Goal: Task Accomplishment & Management: Complete application form

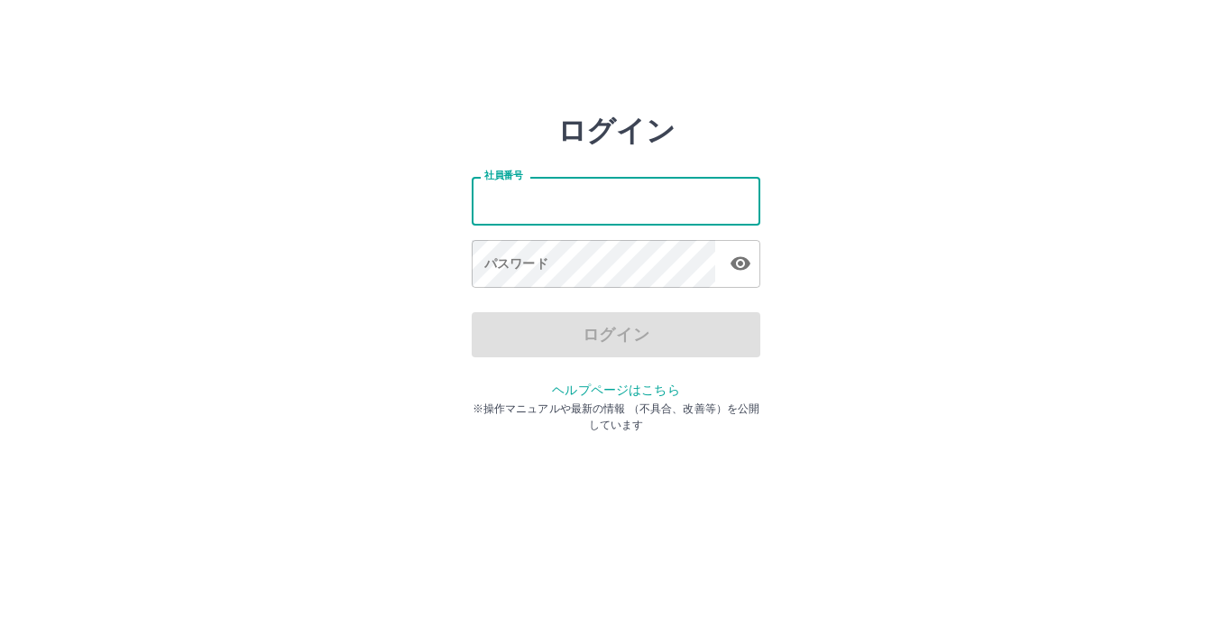
type input "*******"
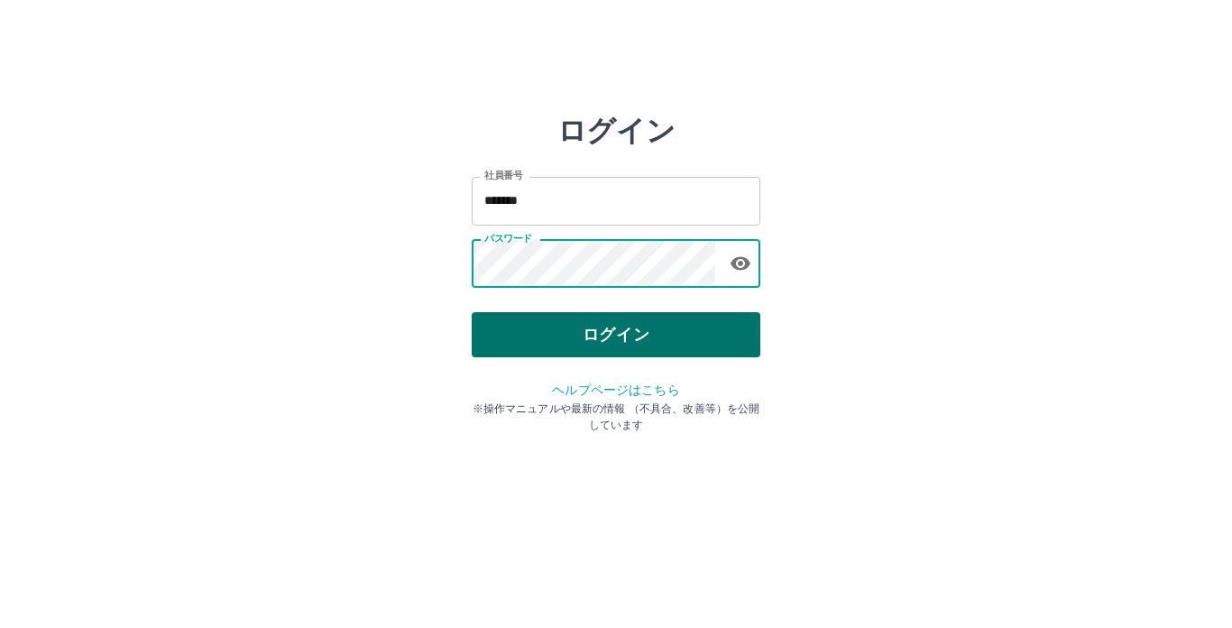
click at [602, 343] on button "ログイン" at bounding box center [616, 334] width 289 height 45
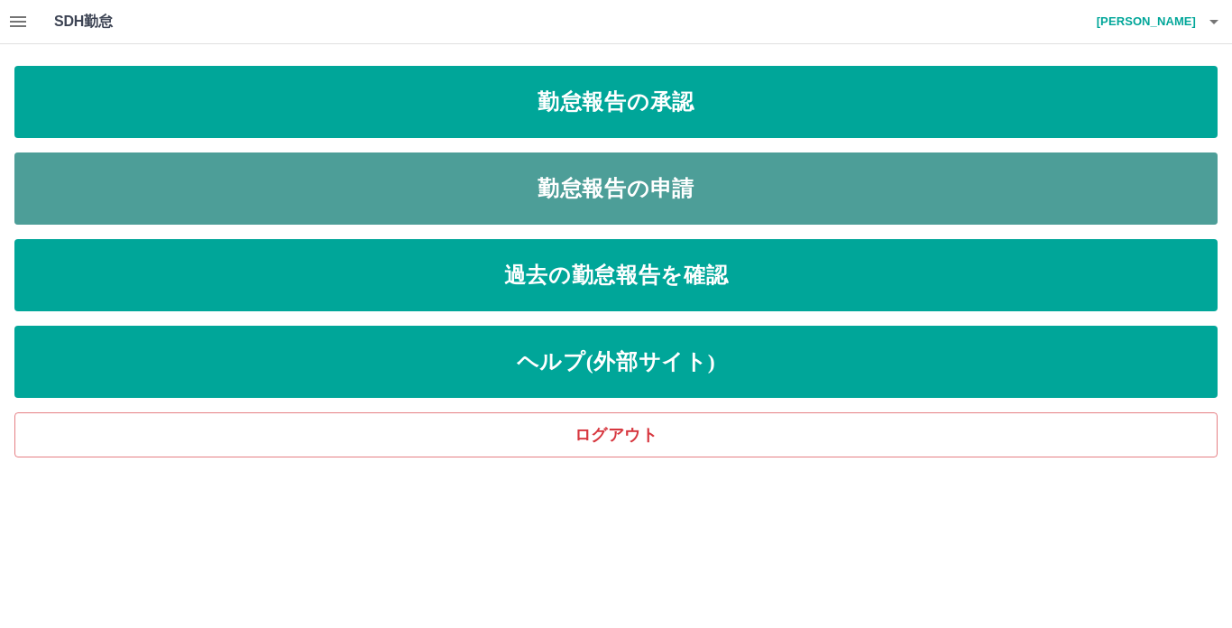
click at [639, 195] on link "勤怠報告の申請" at bounding box center [615, 188] width 1203 height 72
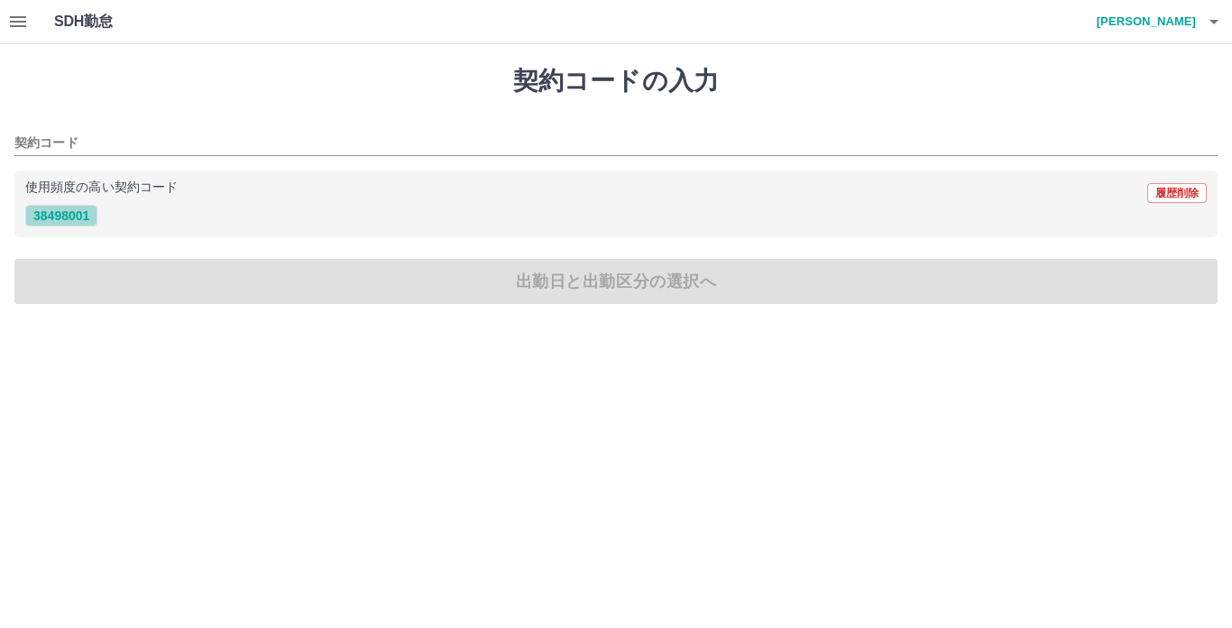
click at [59, 215] on button "38498001" at bounding box center [61, 216] width 72 height 22
type input "********"
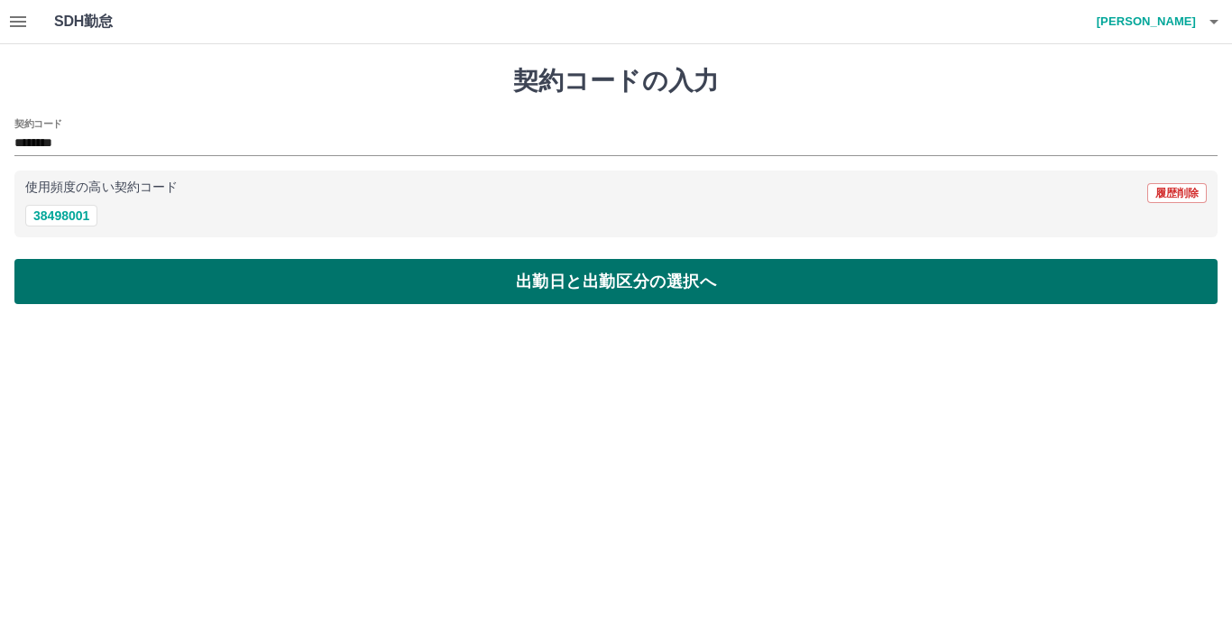
click at [526, 281] on button "出勤日と出勤区分の選択へ" at bounding box center [615, 281] width 1203 height 45
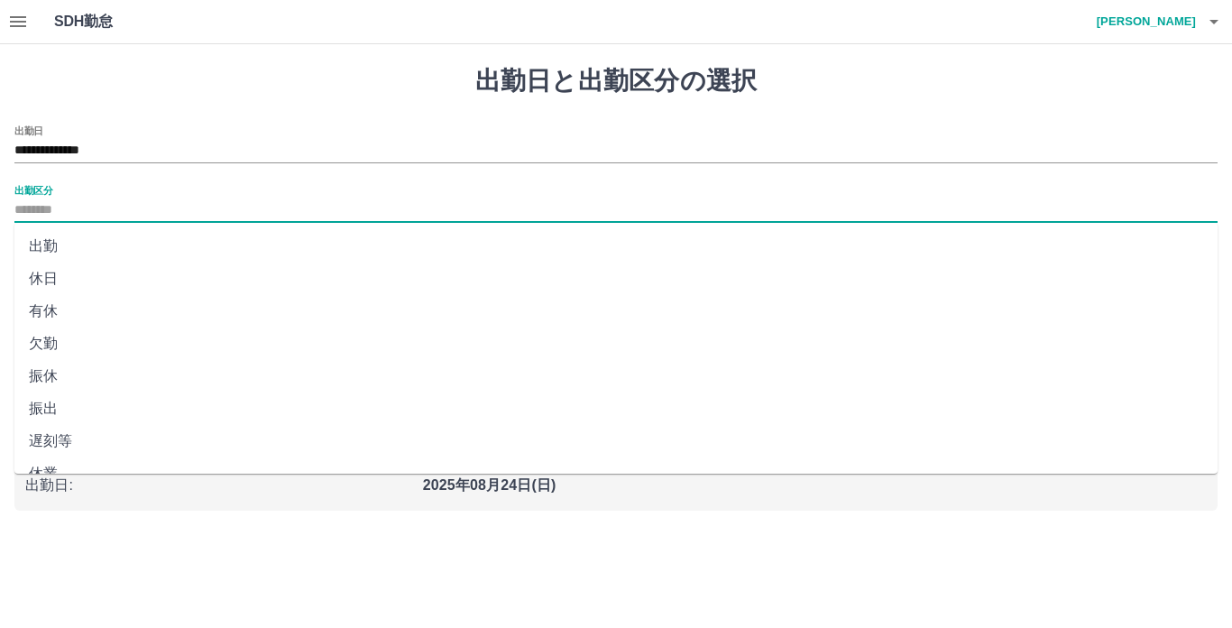
click at [235, 209] on input "出勤区分" at bounding box center [615, 210] width 1203 height 23
click at [225, 244] on li "出勤" at bounding box center [615, 246] width 1203 height 32
type input "**"
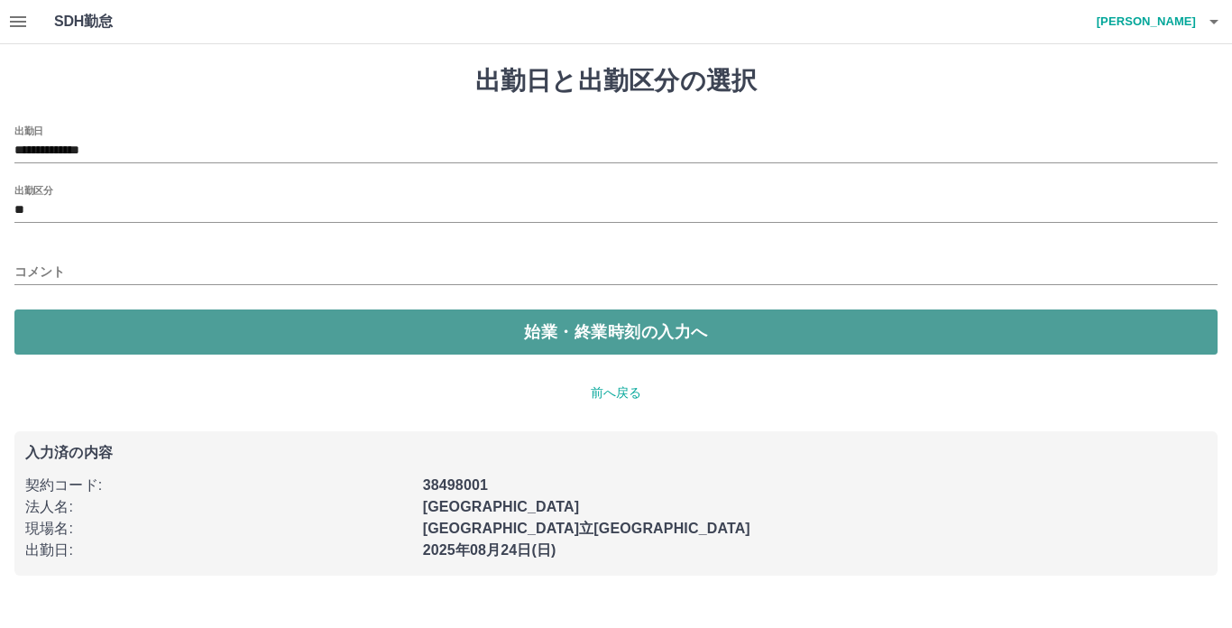
click at [637, 341] on button "始業・終業時刻の入力へ" at bounding box center [615, 331] width 1203 height 45
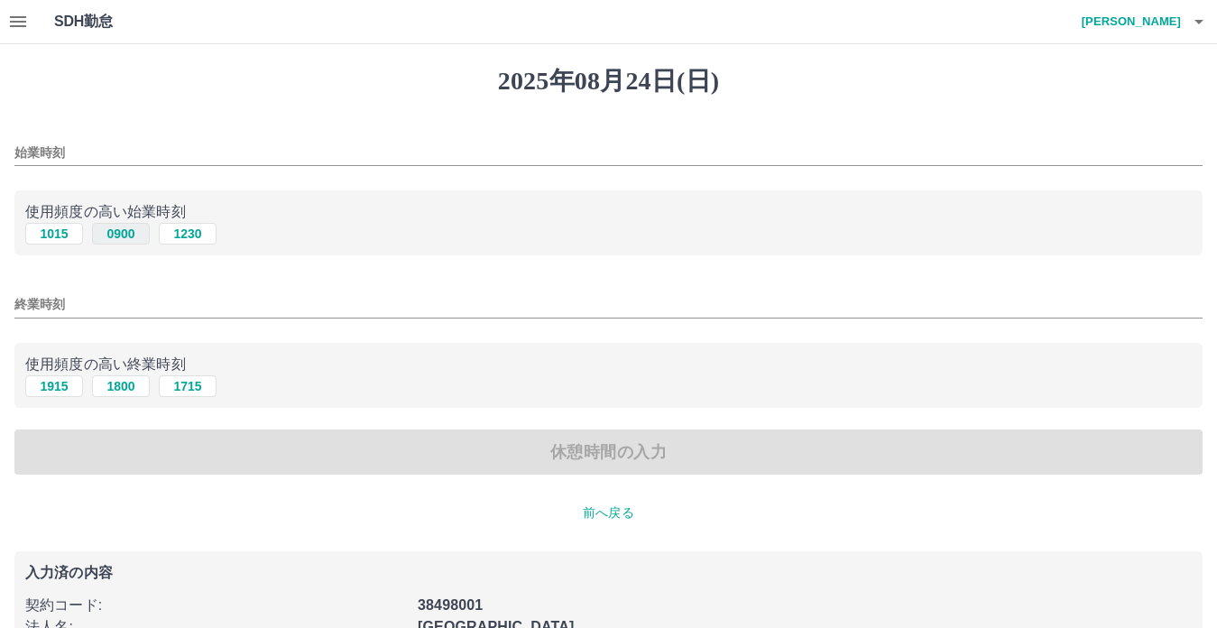
click at [114, 232] on button "0900" at bounding box center [121, 234] width 58 height 22
type input "****"
click at [178, 388] on button "1715" at bounding box center [188, 386] width 58 height 22
type input "****"
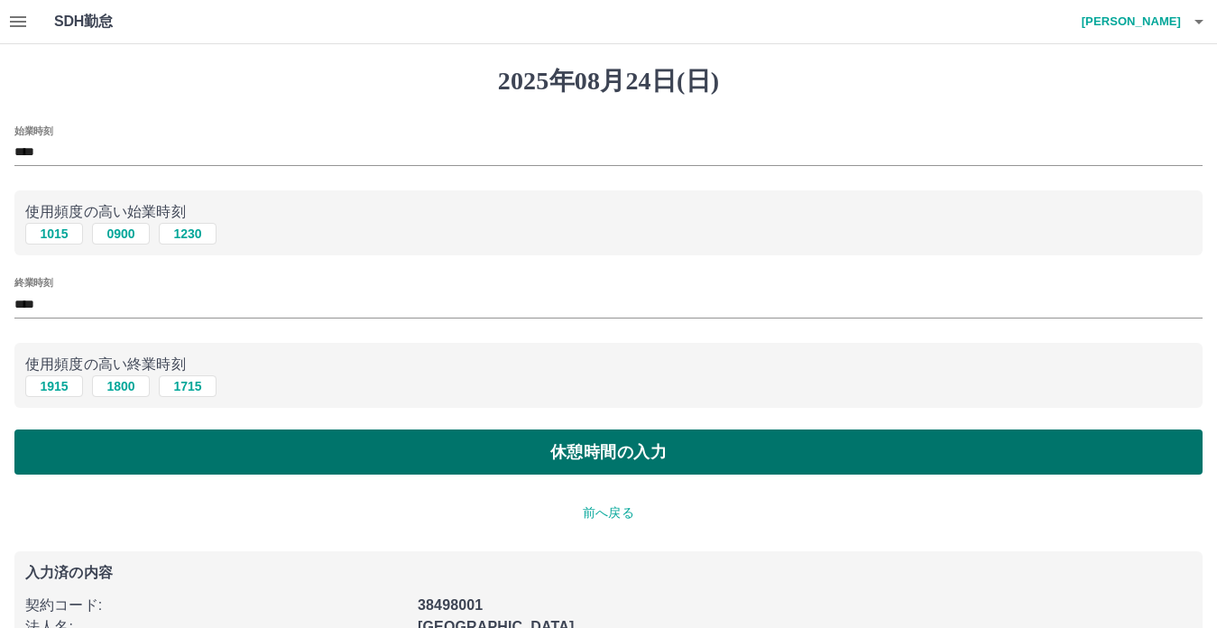
click at [559, 458] on button "休憩時間の入力" at bounding box center [608, 451] width 1188 height 45
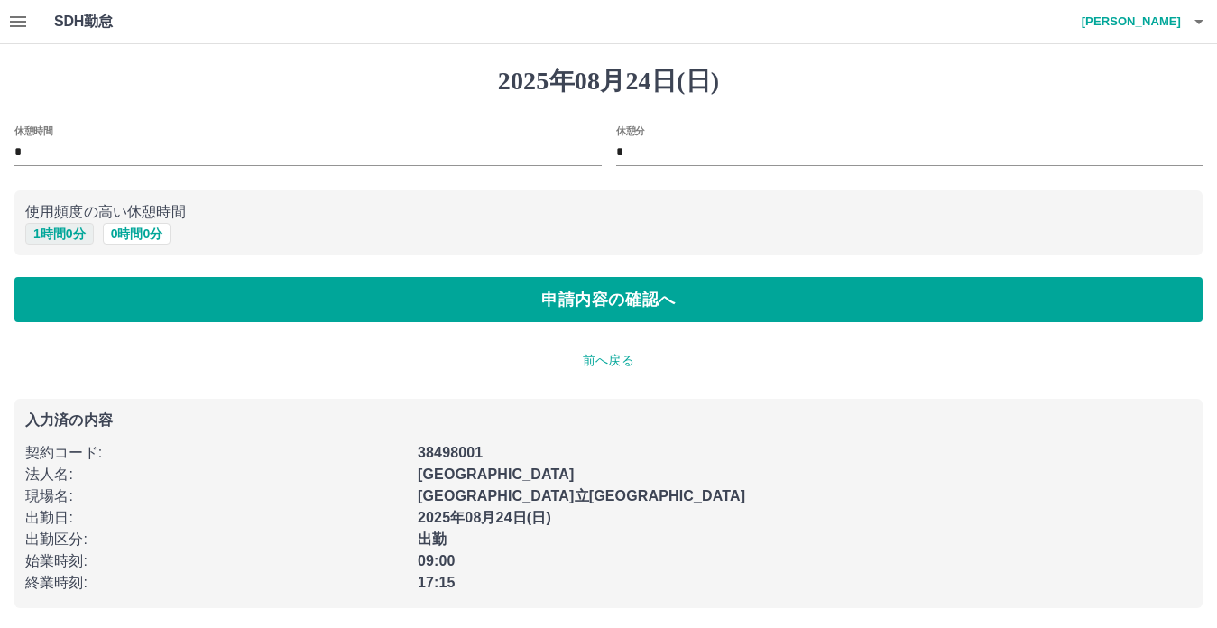
click at [71, 234] on button "1 時間 0 分" at bounding box center [59, 234] width 69 height 22
type input "*"
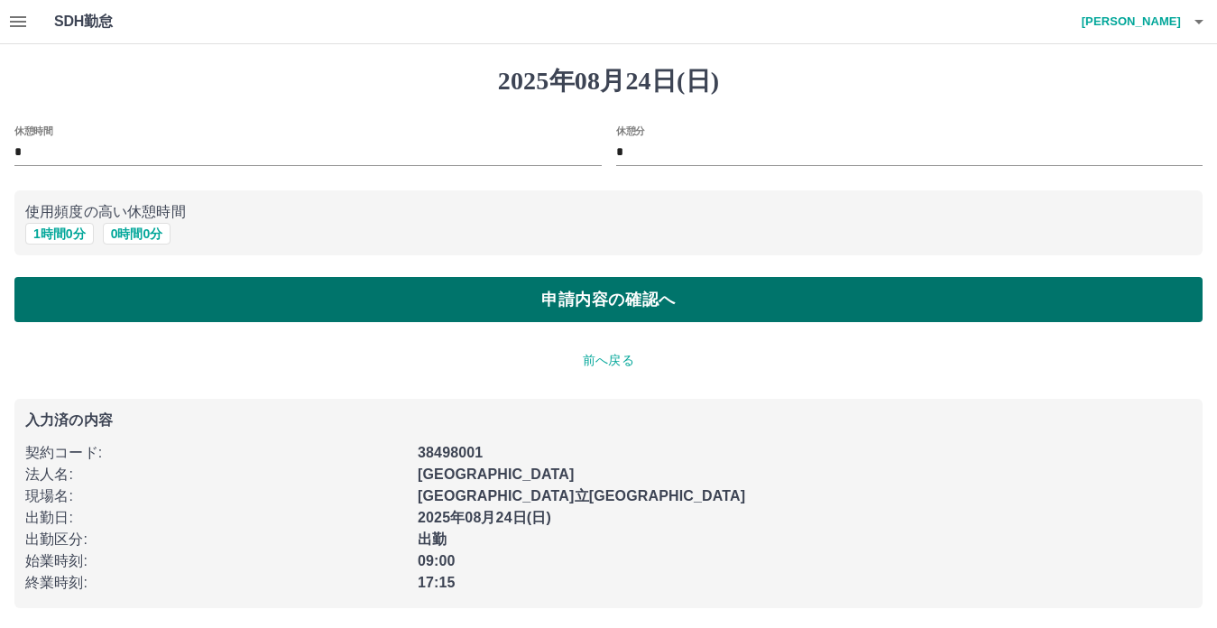
click at [522, 317] on button "申請内容の確認へ" at bounding box center [608, 299] width 1188 height 45
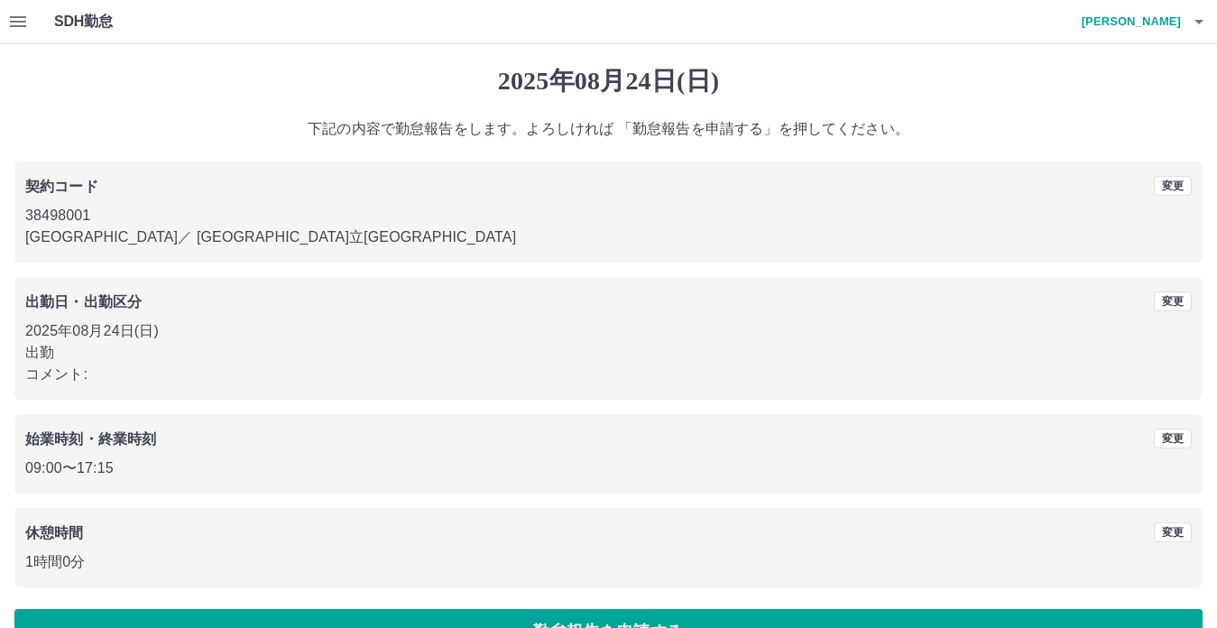
scroll to position [48, 0]
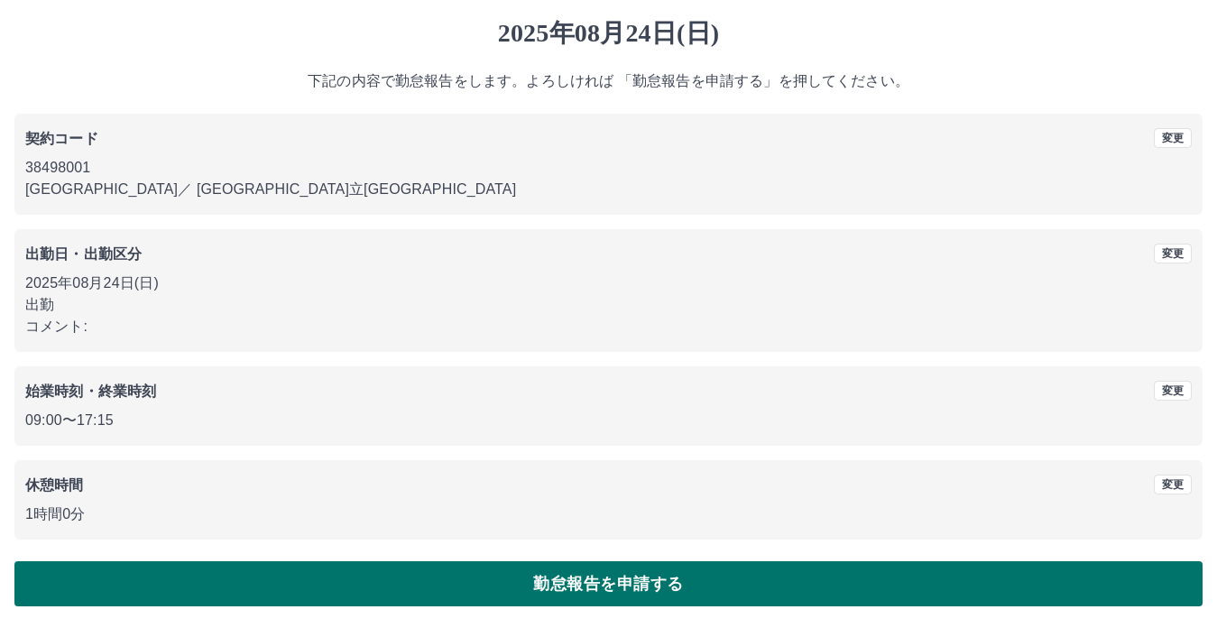
click at [568, 587] on button "勤怠報告を申請する" at bounding box center [608, 583] width 1188 height 45
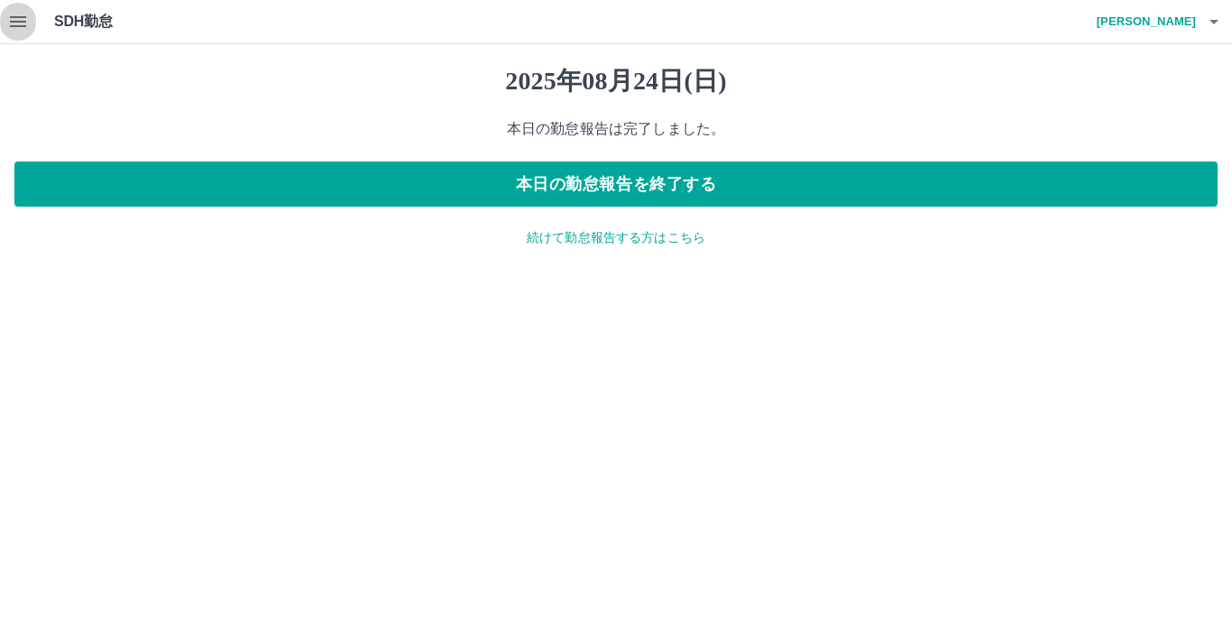
click at [22, 15] on icon "button" at bounding box center [18, 22] width 22 height 22
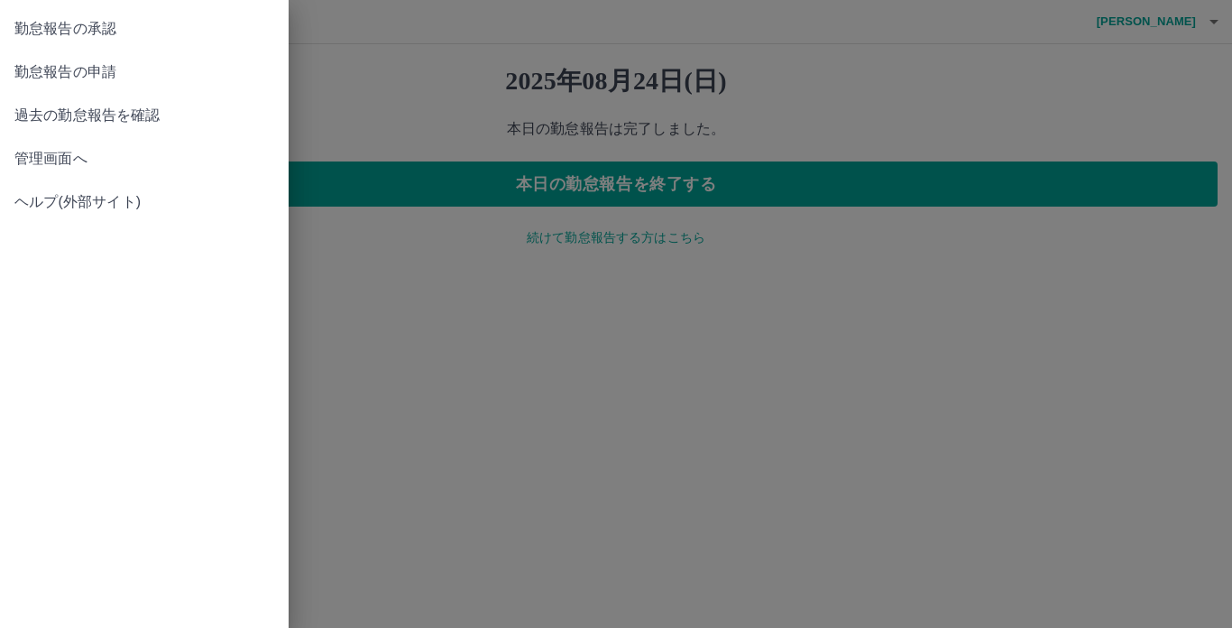
click at [27, 27] on span "勤怠報告の承認" at bounding box center [144, 29] width 260 height 22
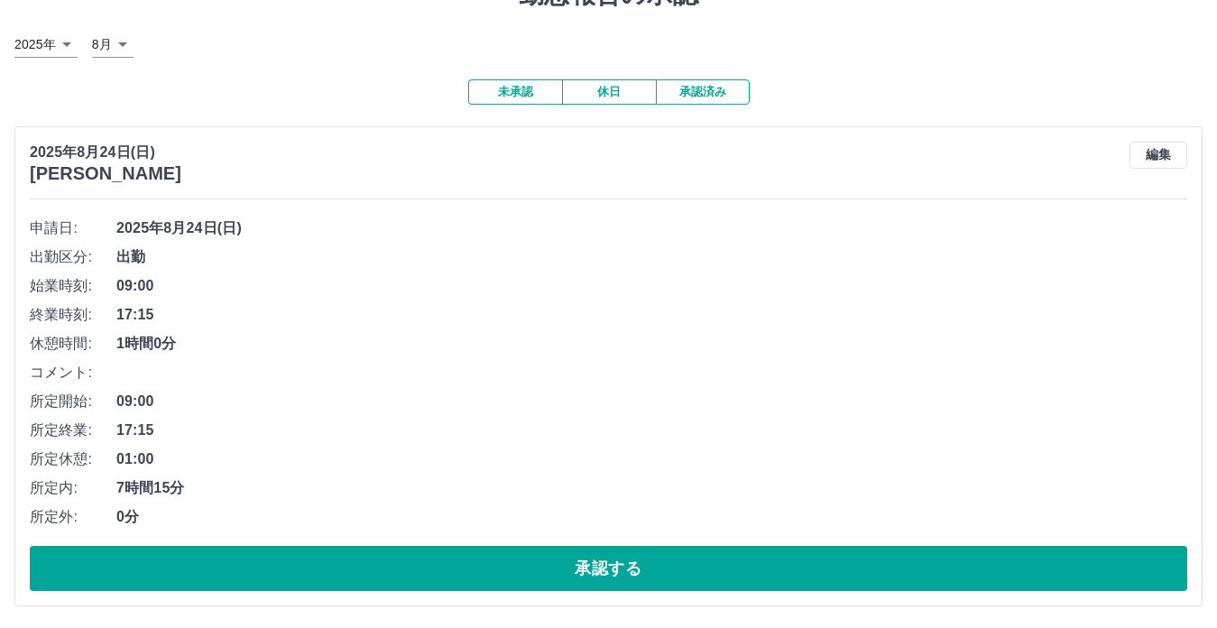
scroll to position [94, 0]
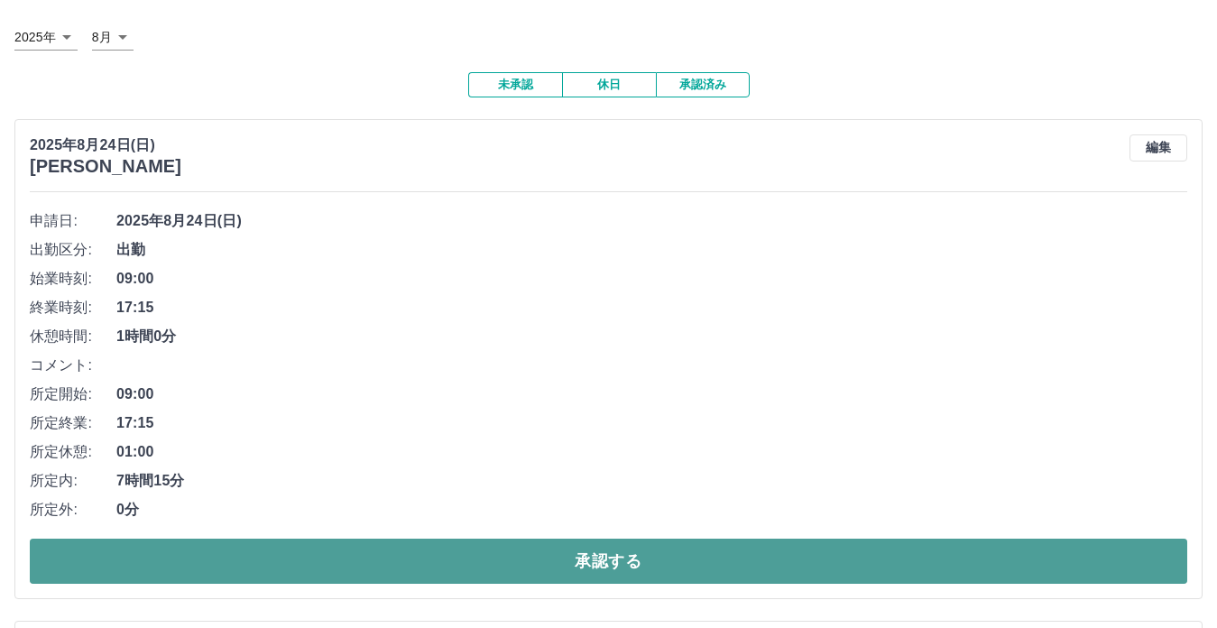
click at [526, 545] on button "承認する" at bounding box center [608, 560] width 1157 height 45
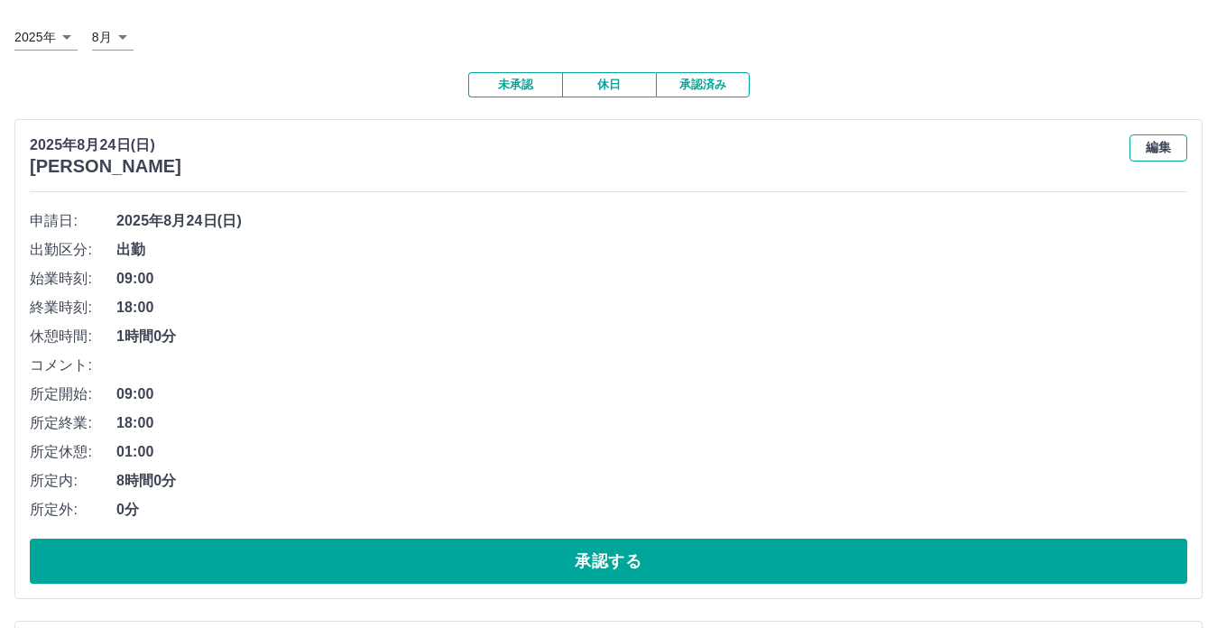
click at [1160, 156] on button "編集" at bounding box center [1158, 147] width 58 height 27
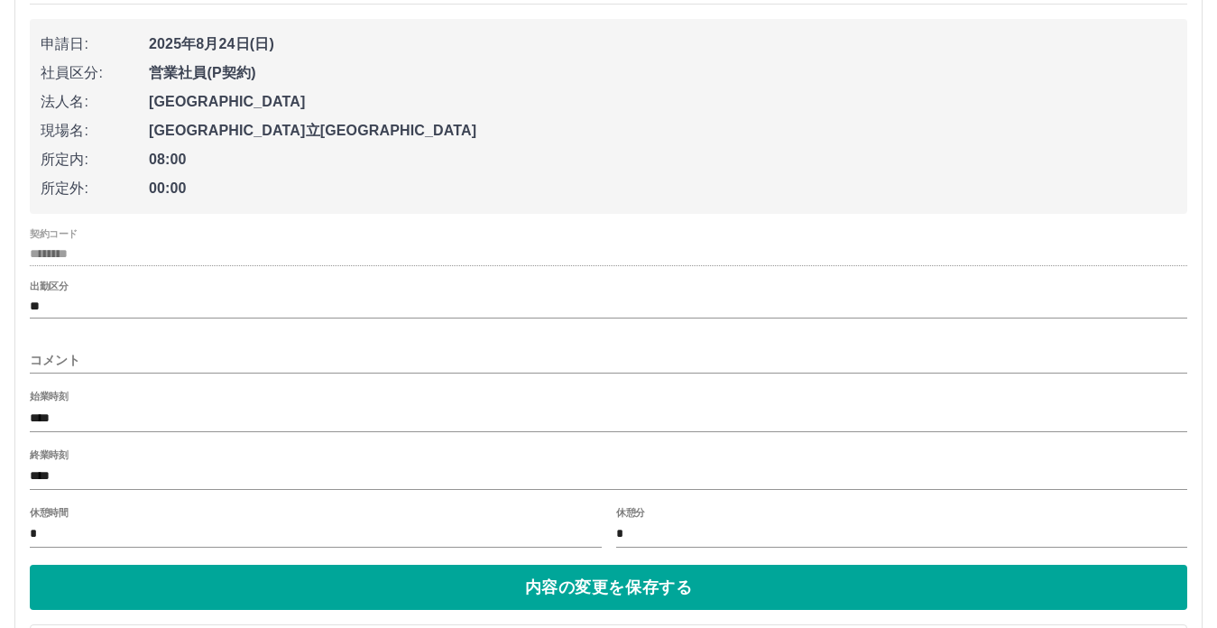
scroll to position [282, 0]
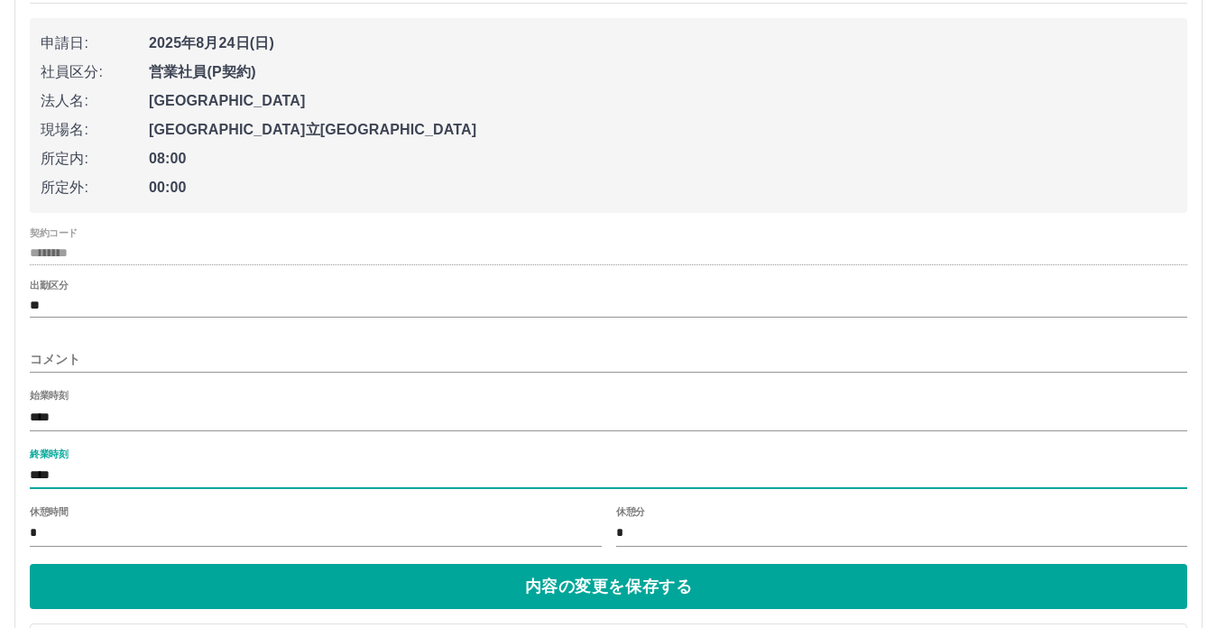
click at [174, 471] on input "****" at bounding box center [608, 476] width 1157 height 26
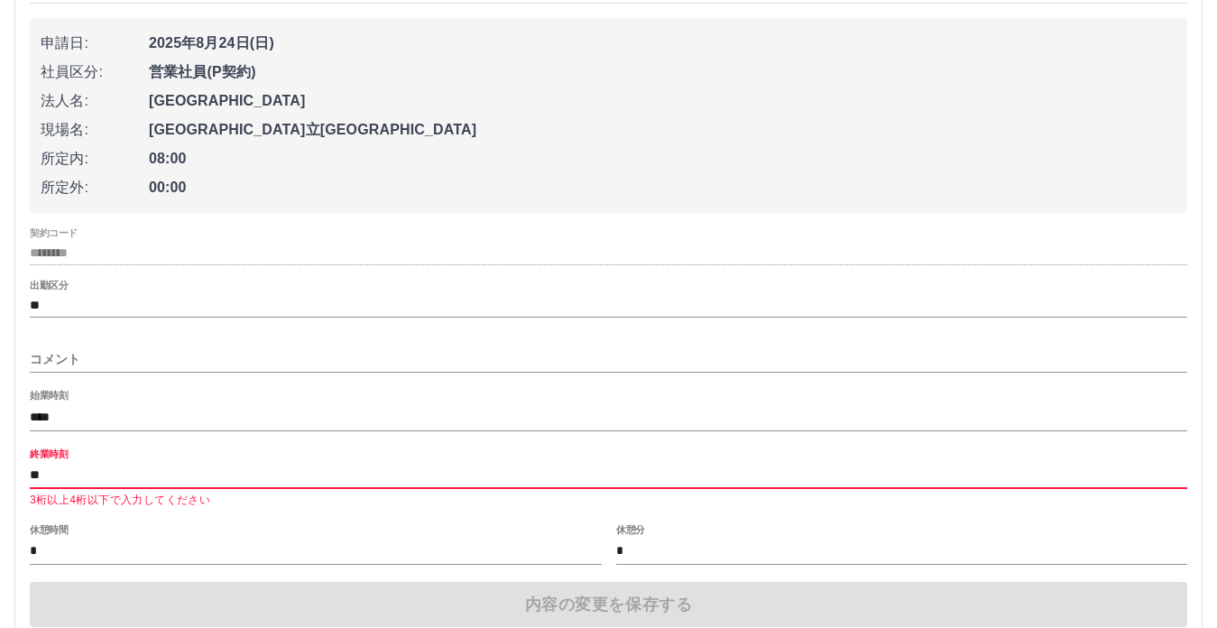
type input "*"
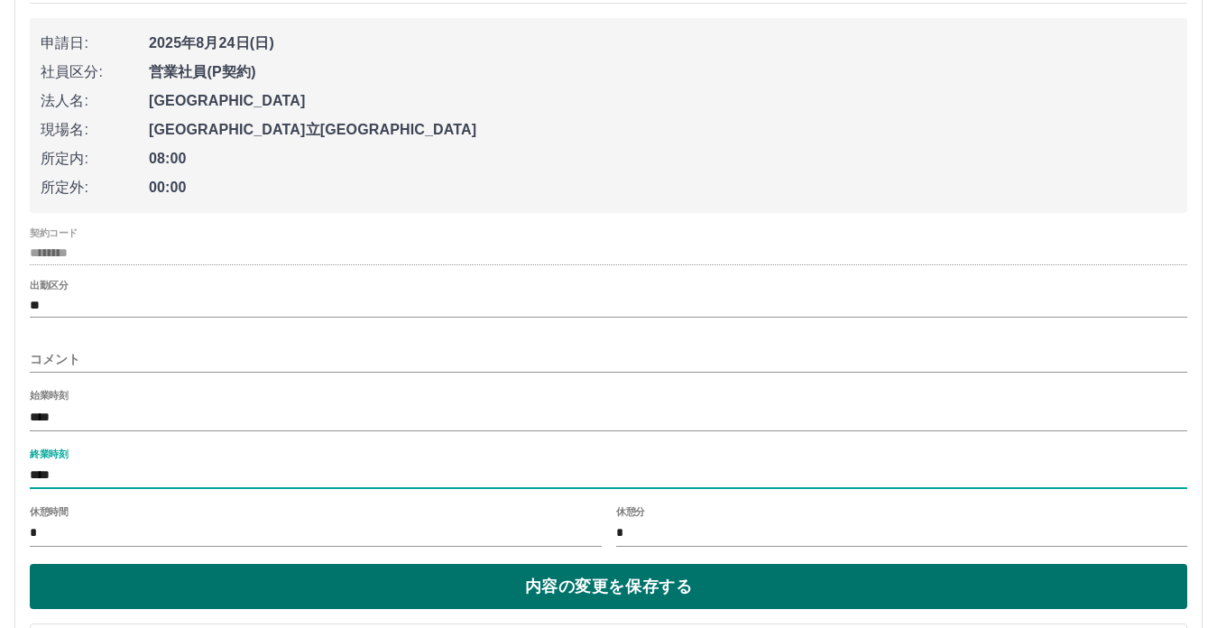
type input "****"
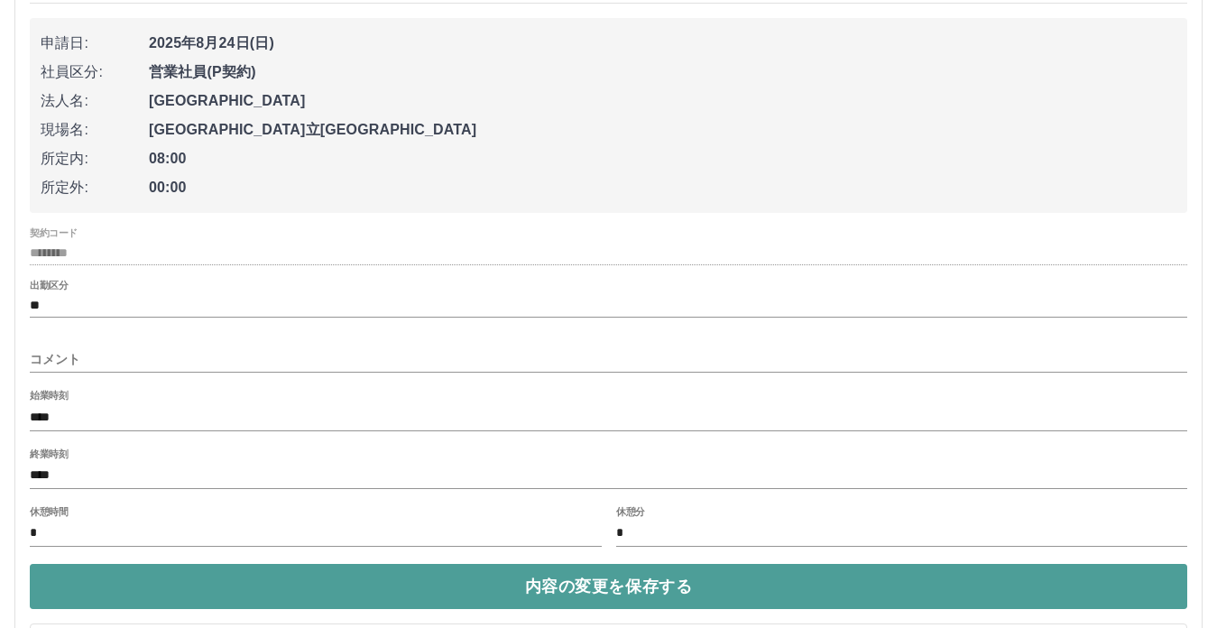
click at [438, 577] on button "内容の変更を保存する" at bounding box center [608, 586] width 1157 height 45
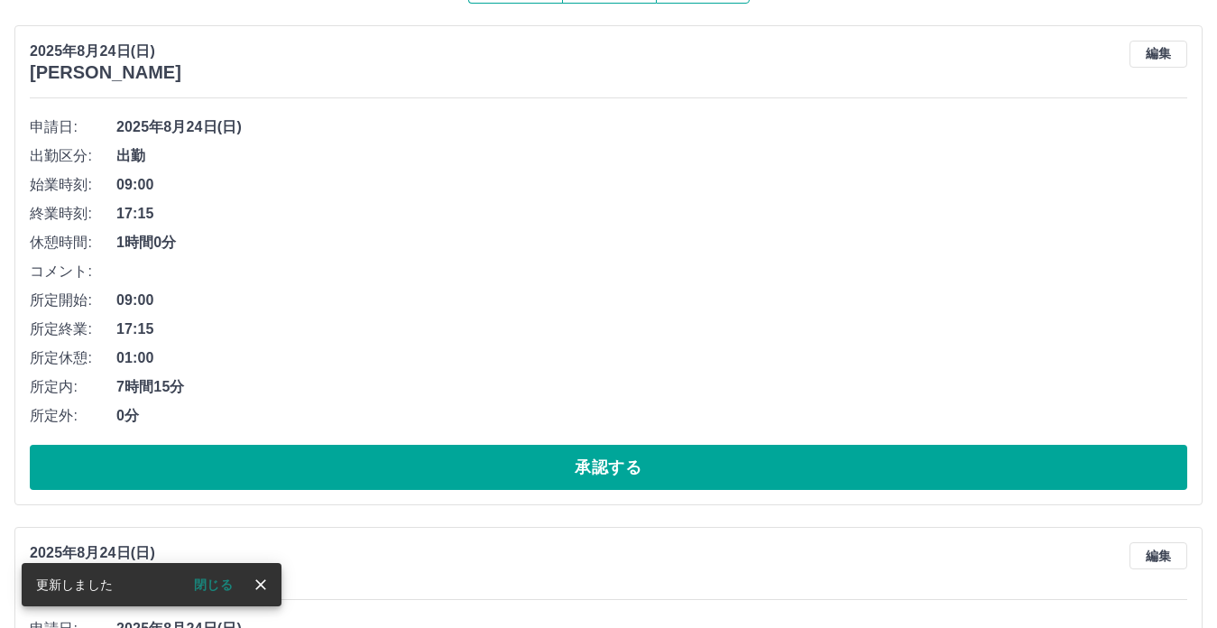
scroll to position [188, 0]
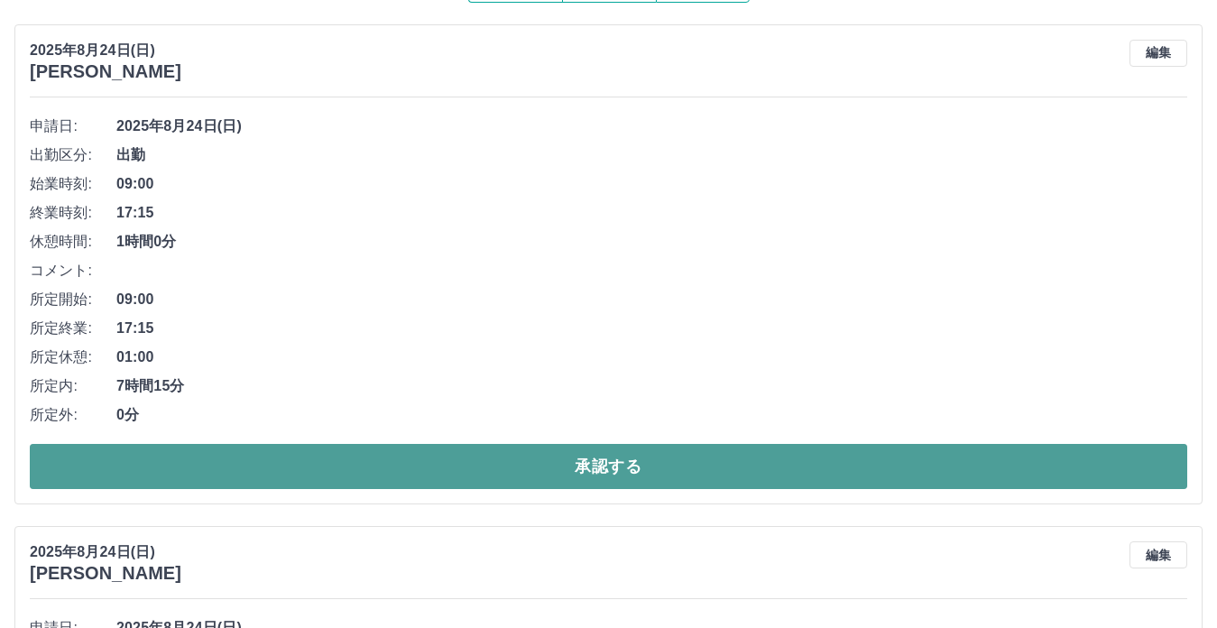
click at [575, 459] on button "承認する" at bounding box center [608, 466] width 1157 height 45
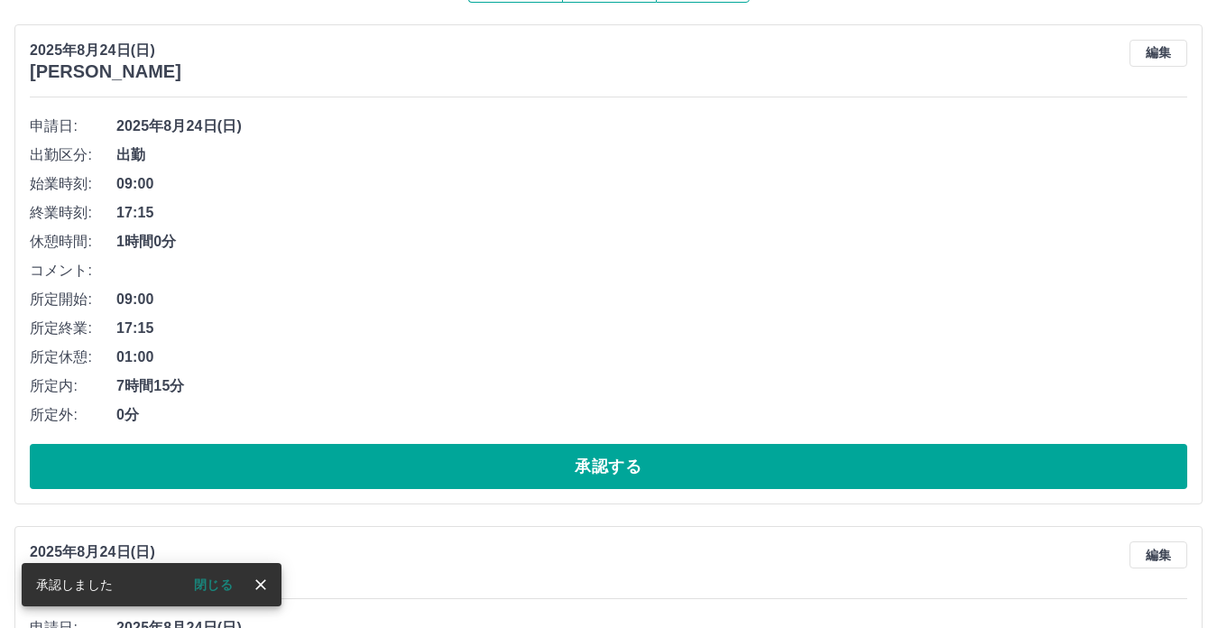
click at [575, 459] on button "承認する" at bounding box center [608, 466] width 1157 height 45
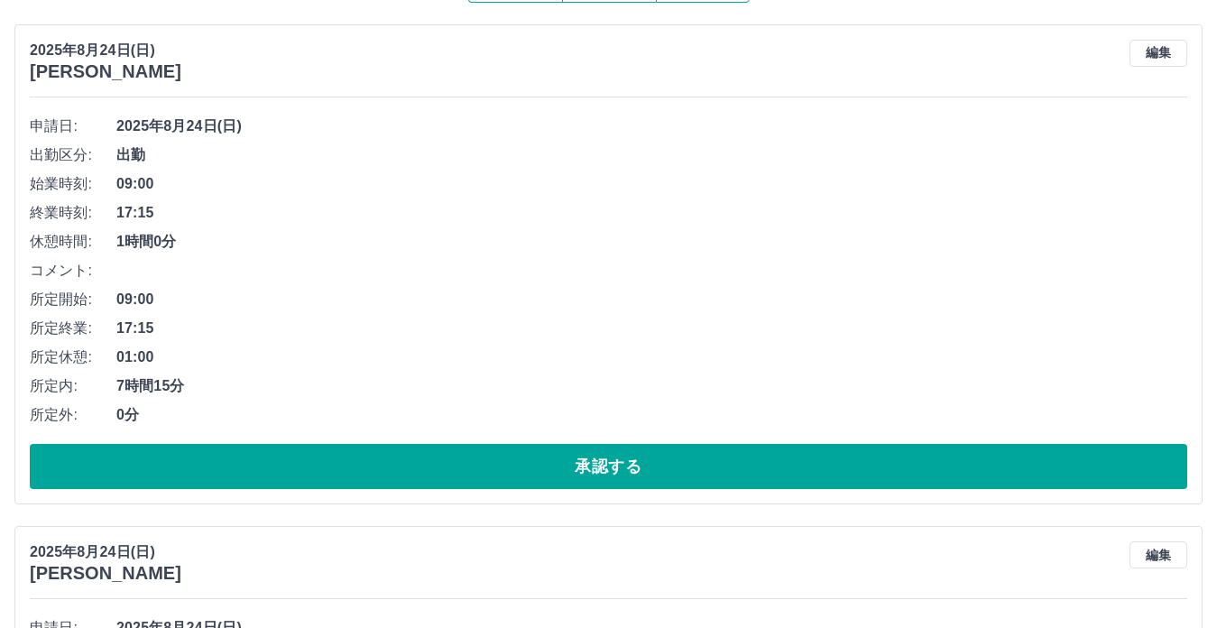
click at [575, 459] on button "承認する" at bounding box center [608, 466] width 1157 height 45
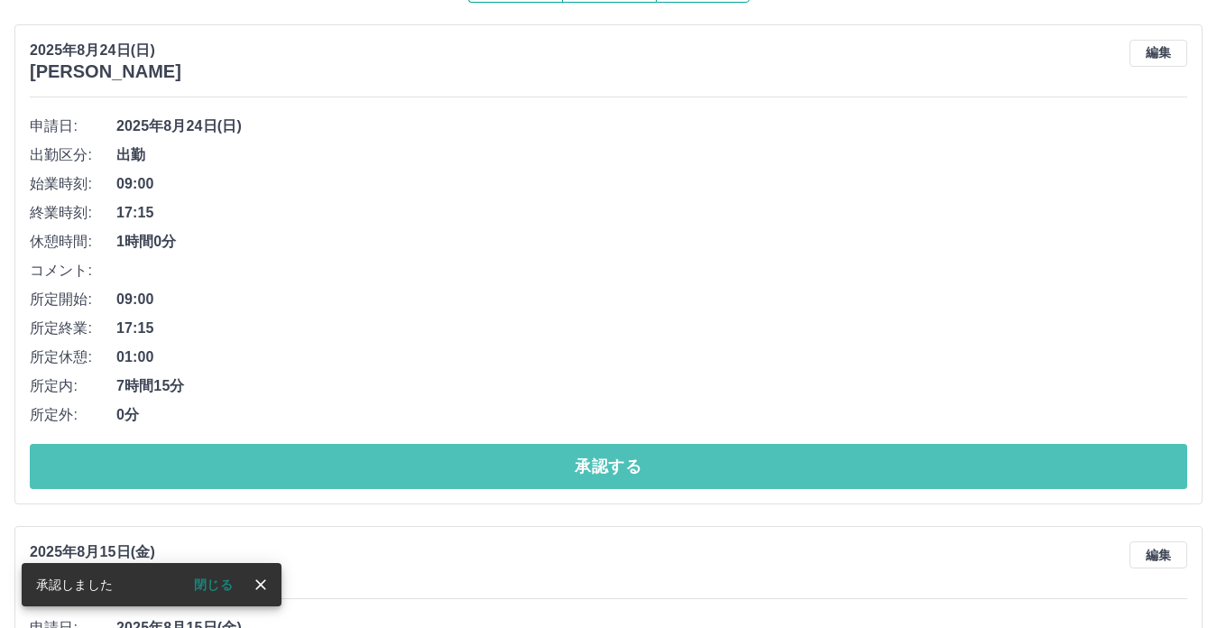
click at [575, 459] on button "承認する" at bounding box center [608, 466] width 1157 height 45
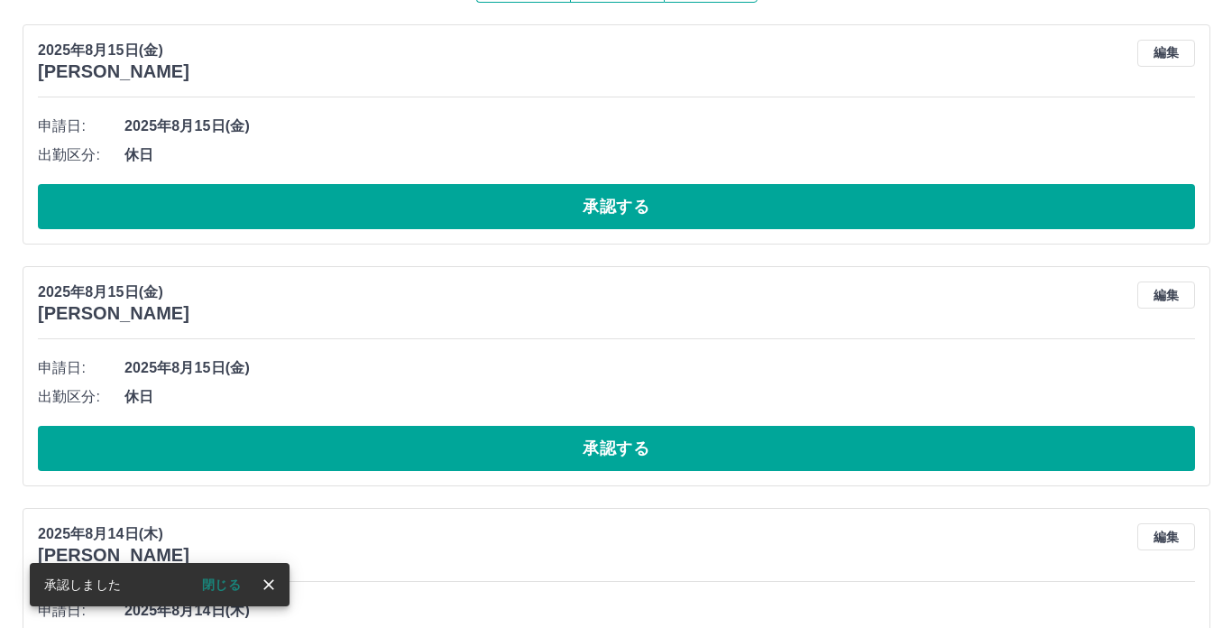
scroll to position [0, 0]
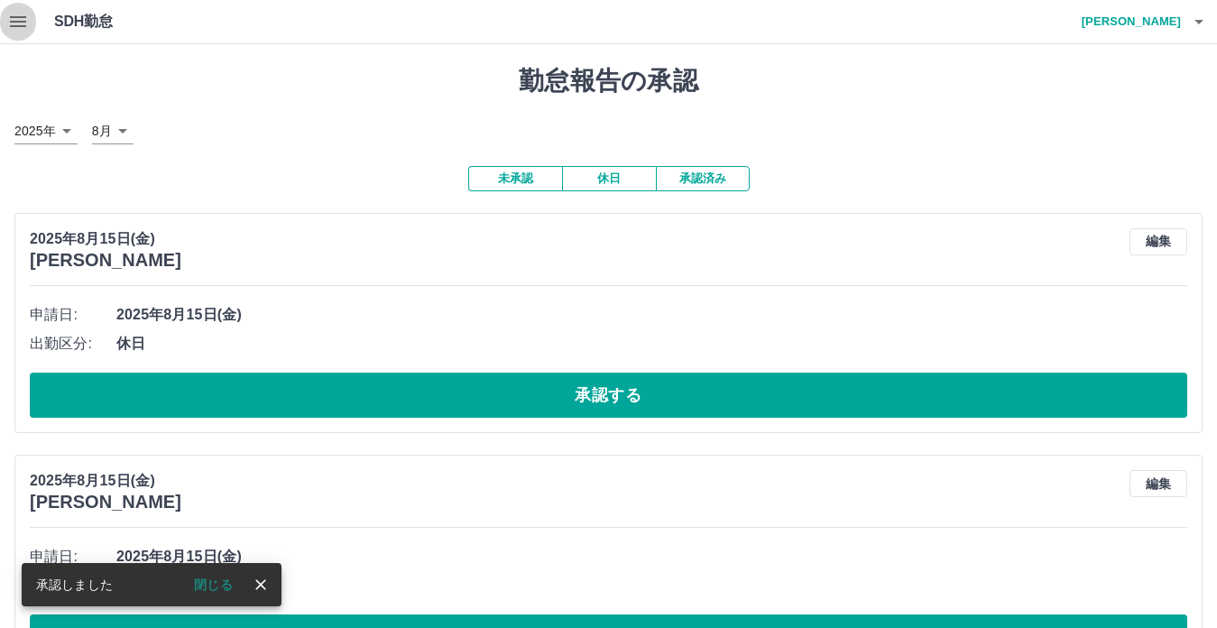
click at [26, 18] on icon "button" at bounding box center [18, 21] width 16 height 11
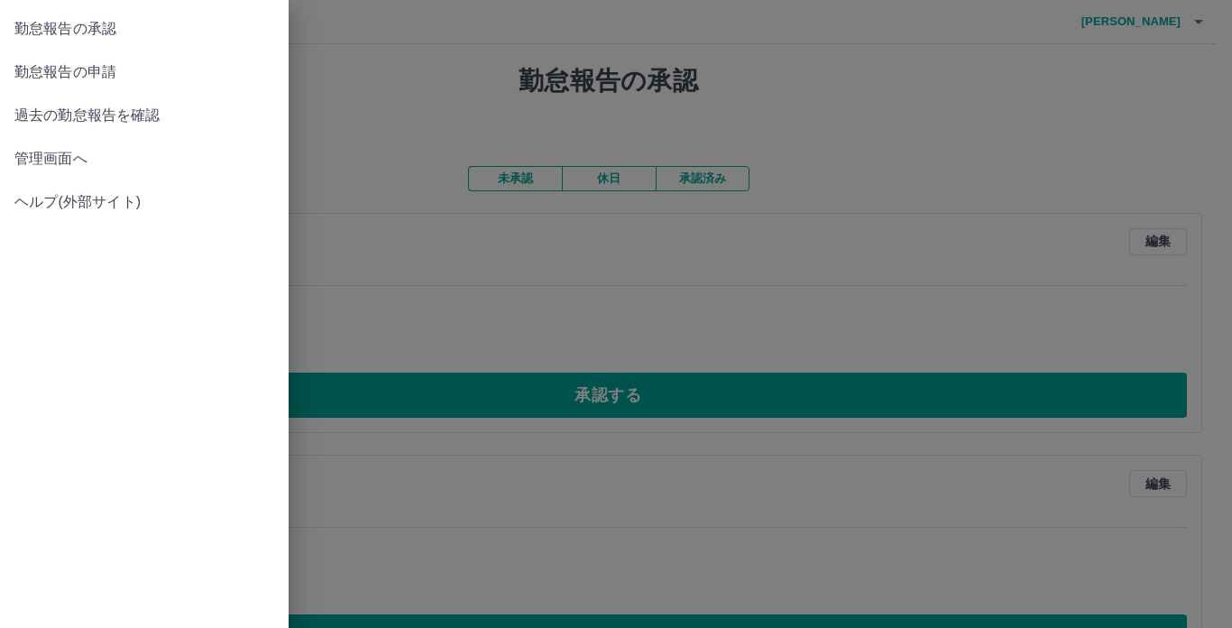
click at [43, 157] on span "管理画面へ" at bounding box center [144, 159] width 260 height 22
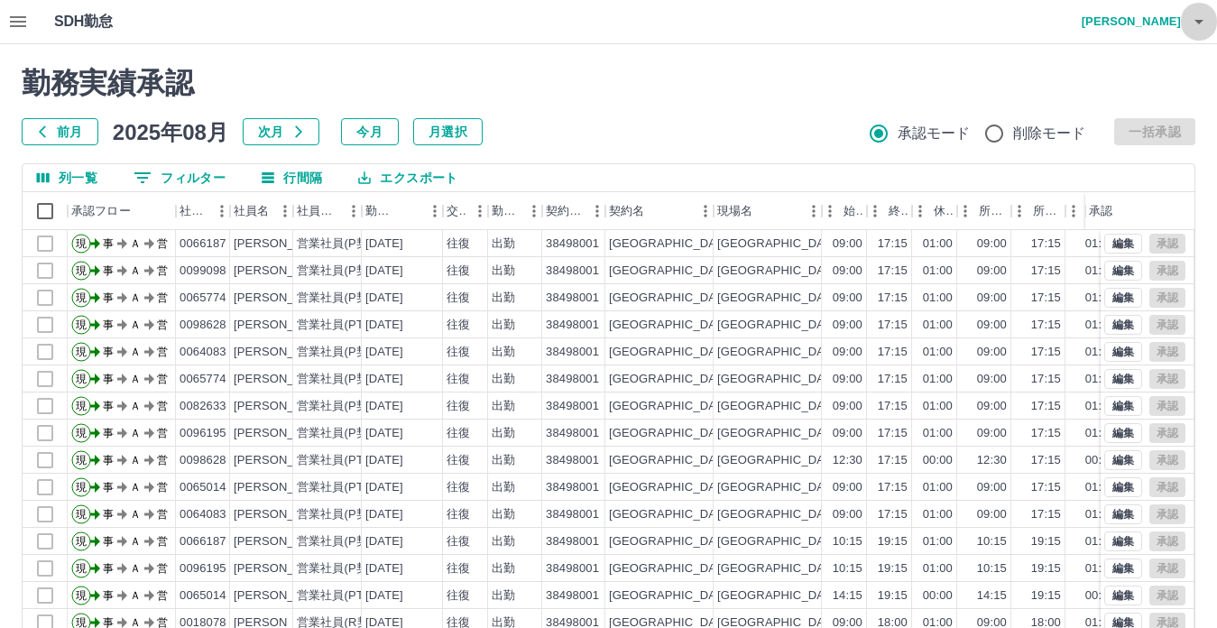
click at [1209, 17] on button "button" at bounding box center [1199, 21] width 36 height 43
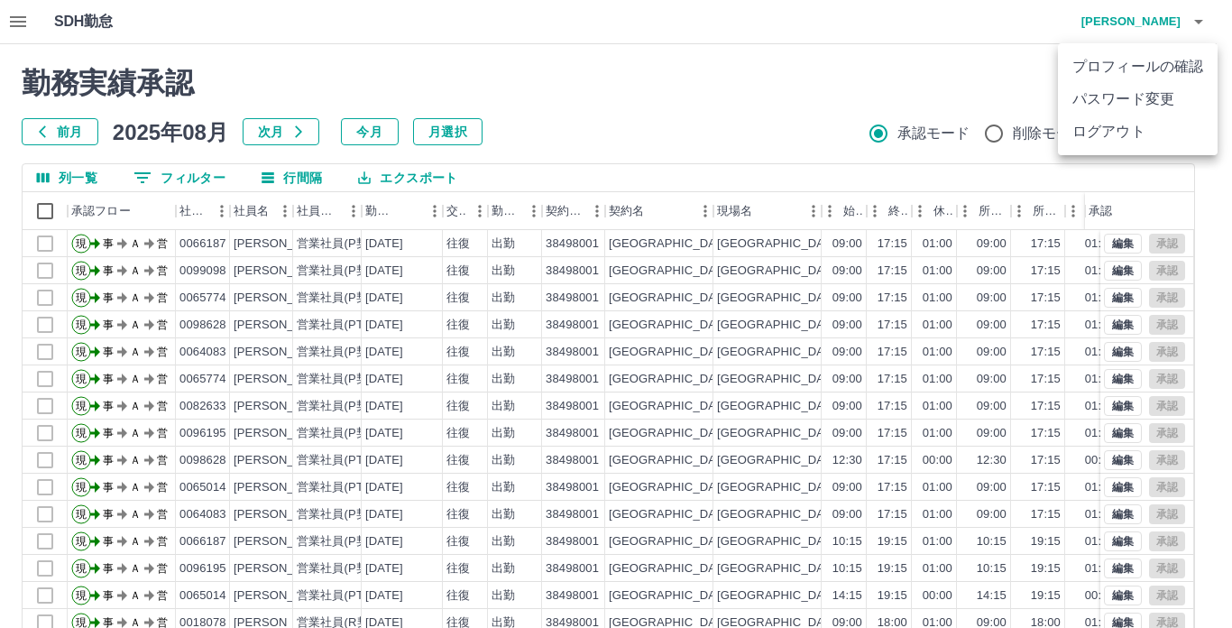
click at [1172, 131] on li "ログアウト" at bounding box center [1138, 131] width 160 height 32
